Goal: Browse casually

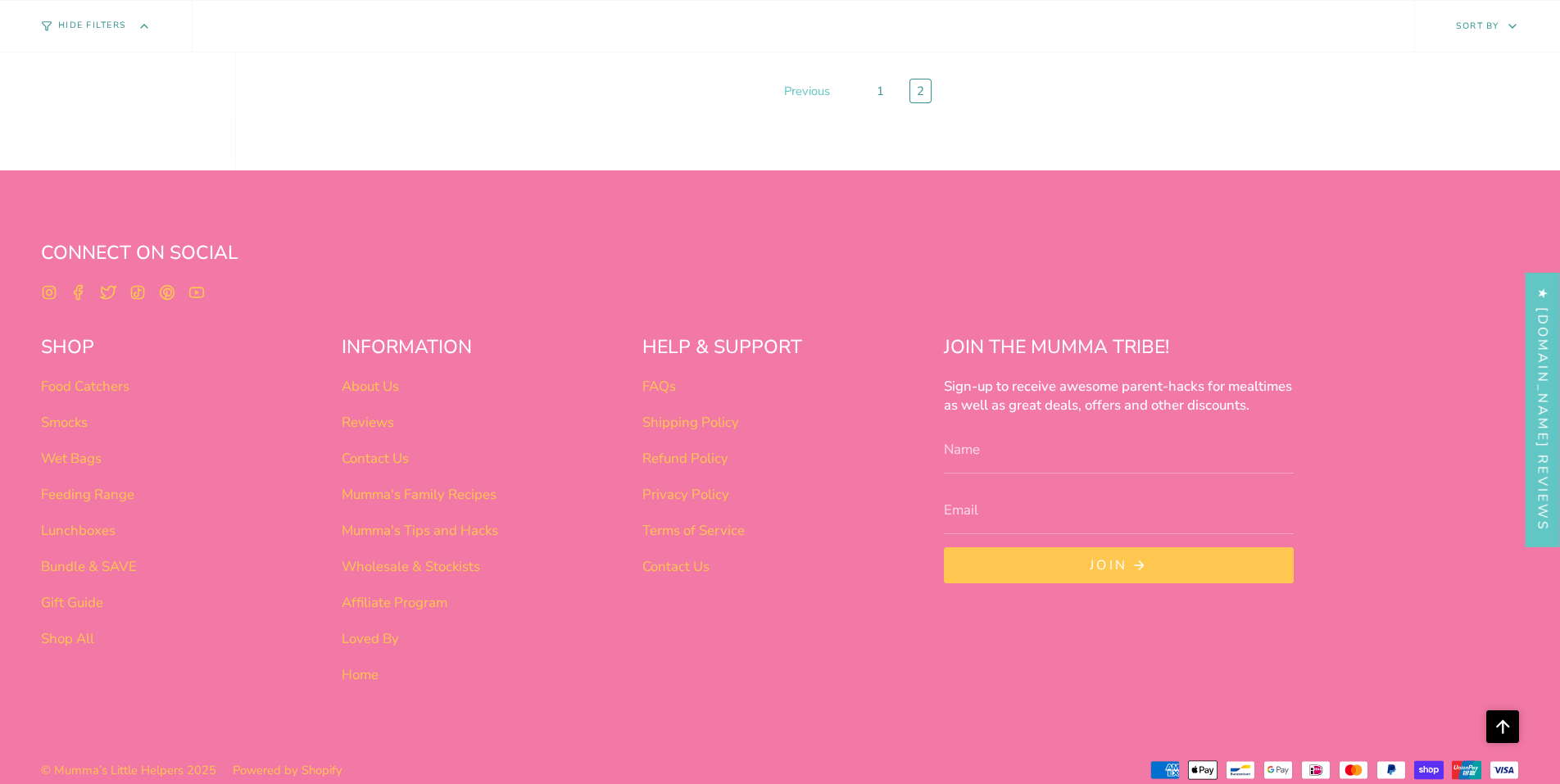
scroll to position [1917, 0]
